Goal: Navigation & Orientation: Find specific page/section

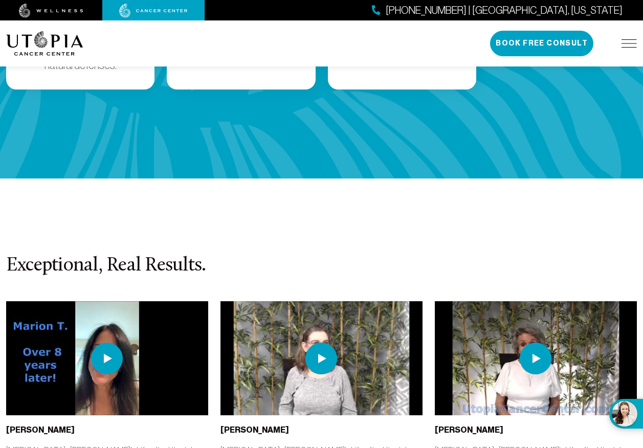
scroll to position [2251, 0]
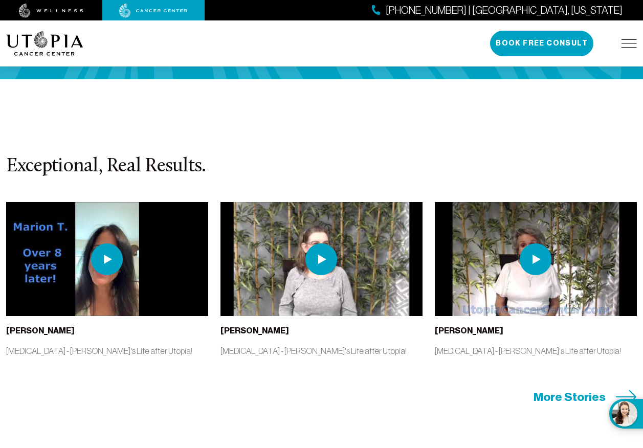
click at [104, 243] on img at bounding box center [107, 259] width 32 height 32
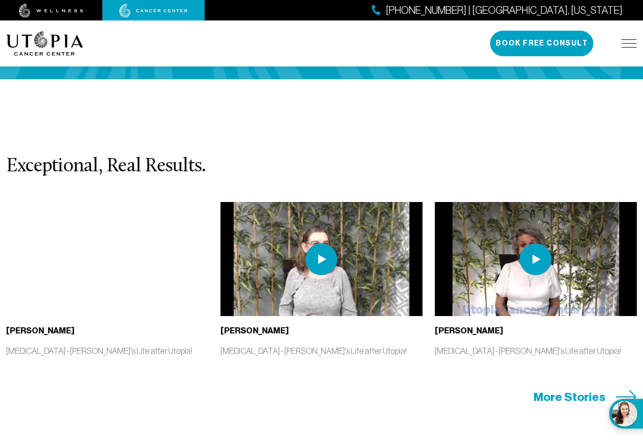
click at [585, 389] on span "More Stories" at bounding box center [569, 397] width 72 height 16
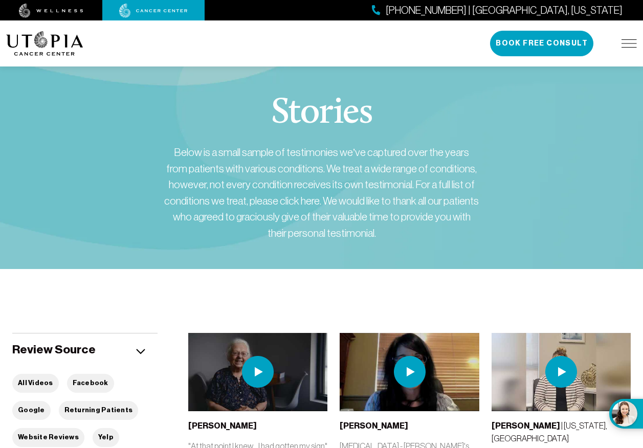
click at [628, 39] on img at bounding box center [628, 43] width 15 height 8
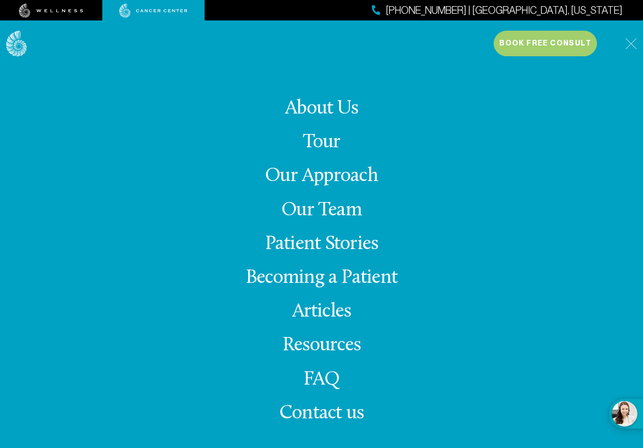
click at [327, 284] on link "Becoming a Patient" at bounding box center [322, 278] width 152 height 20
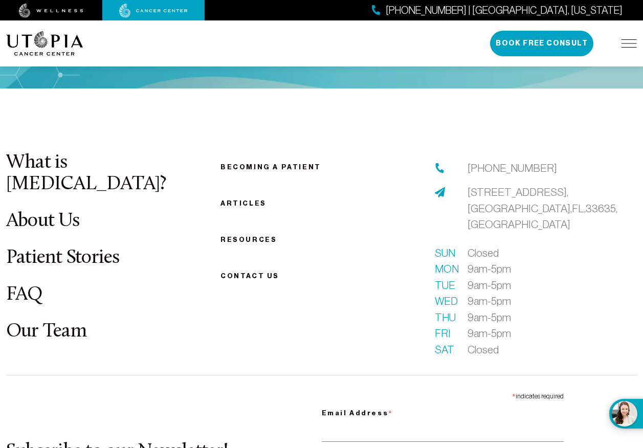
scroll to position [1432, 0]
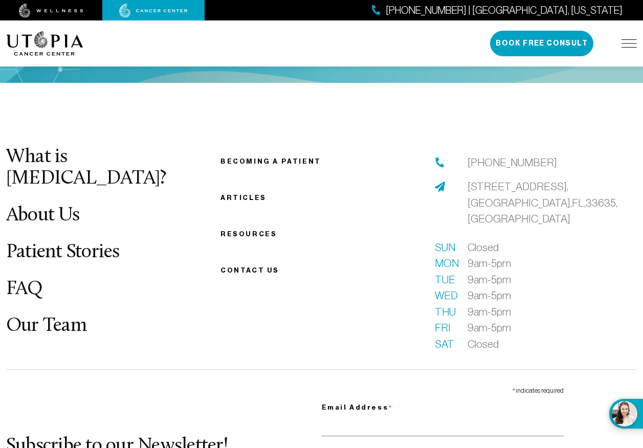
click at [72, 316] on link "Our Team" at bounding box center [46, 326] width 80 height 20
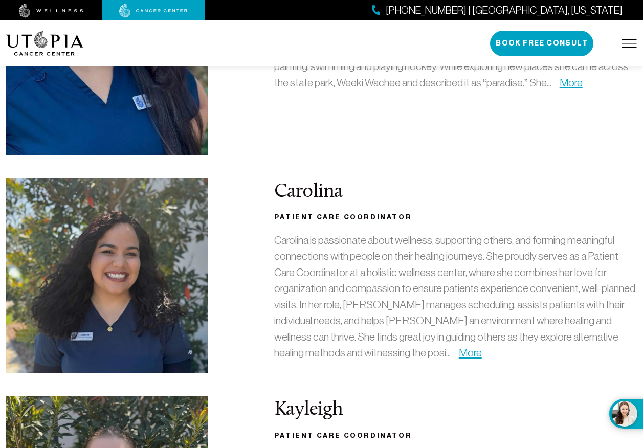
scroll to position [2199, 0]
